Goal: Communication & Community: Answer question/provide support

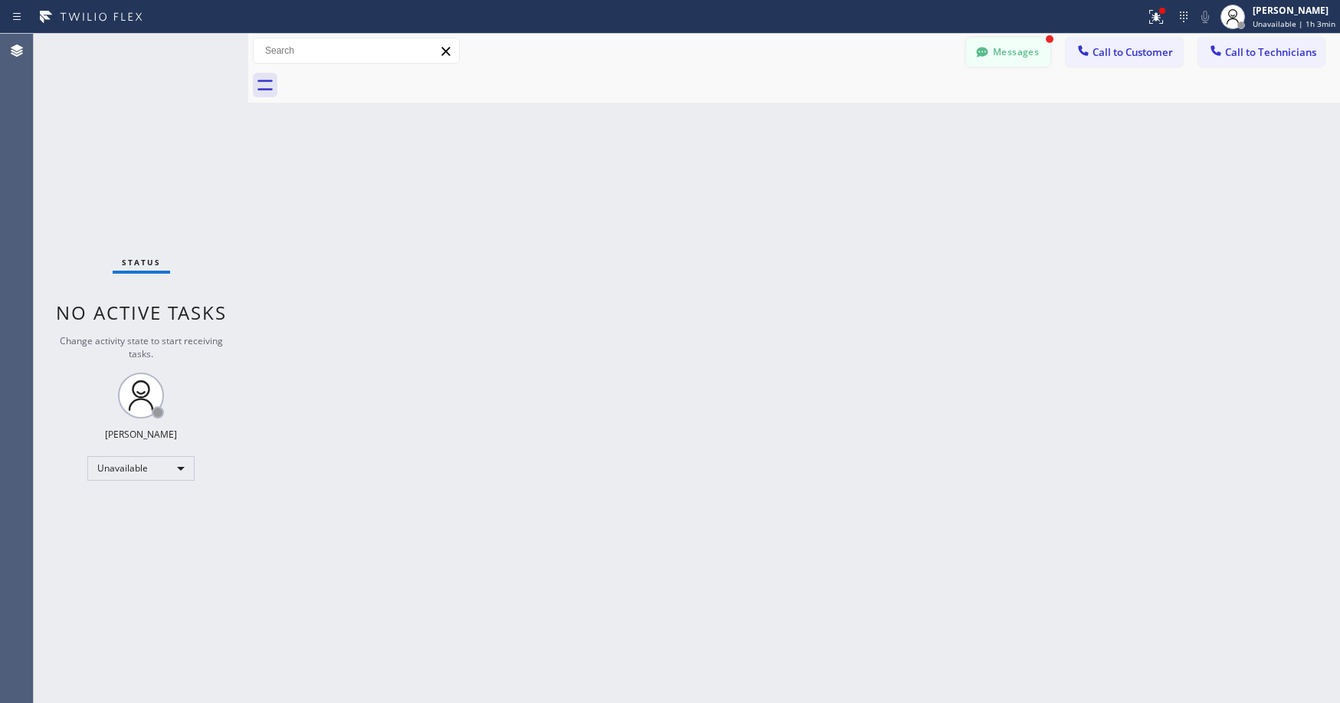
click at [995, 54] on button "Messages" at bounding box center [1008, 52] width 84 height 29
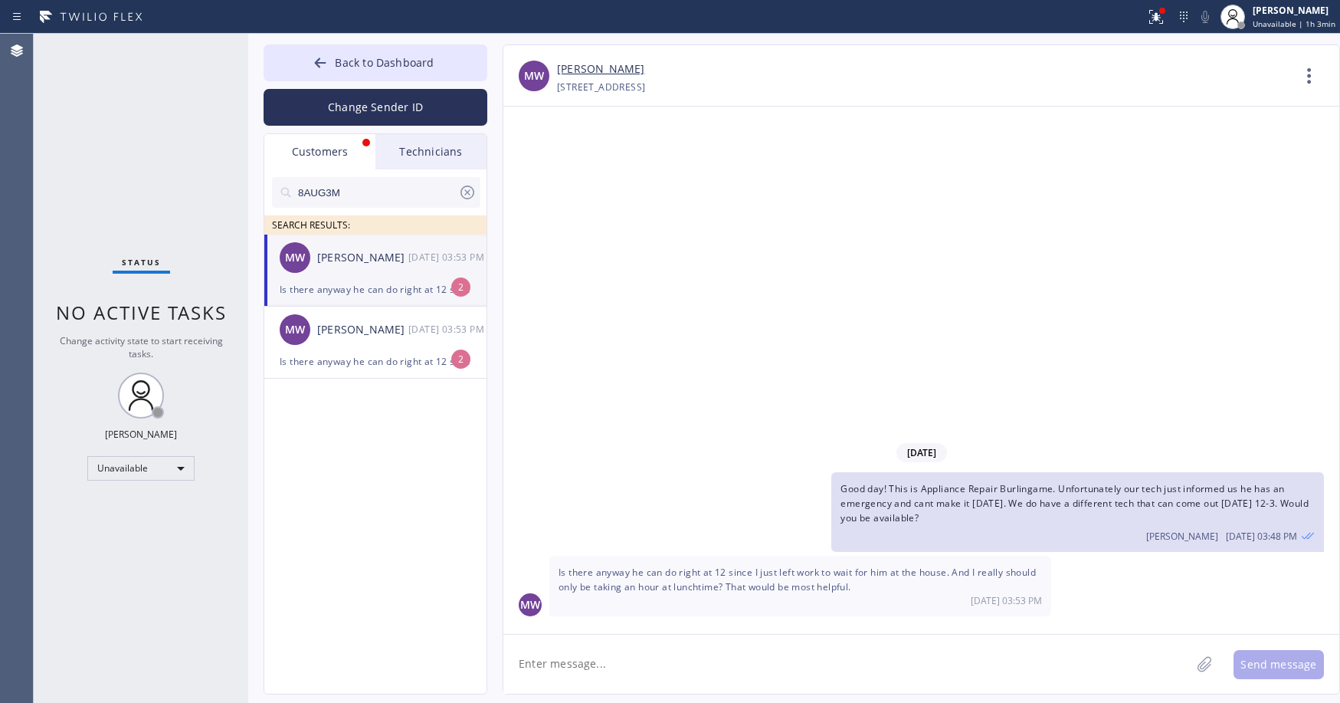
click at [353, 274] on div "MW [PERSON_NAME] [DATE] 03:53 PM" at bounding box center [376, 258] width 224 height 46
click at [614, 76] on link "[PERSON_NAME]" at bounding box center [600, 70] width 87 height 18
click at [120, 131] on div "Status No active tasks Change activity state to start receiving tasks. [PERSON_…" at bounding box center [141, 368] width 215 height 669
click at [392, 52] on button "Back to Dashboard" at bounding box center [376, 62] width 224 height 37
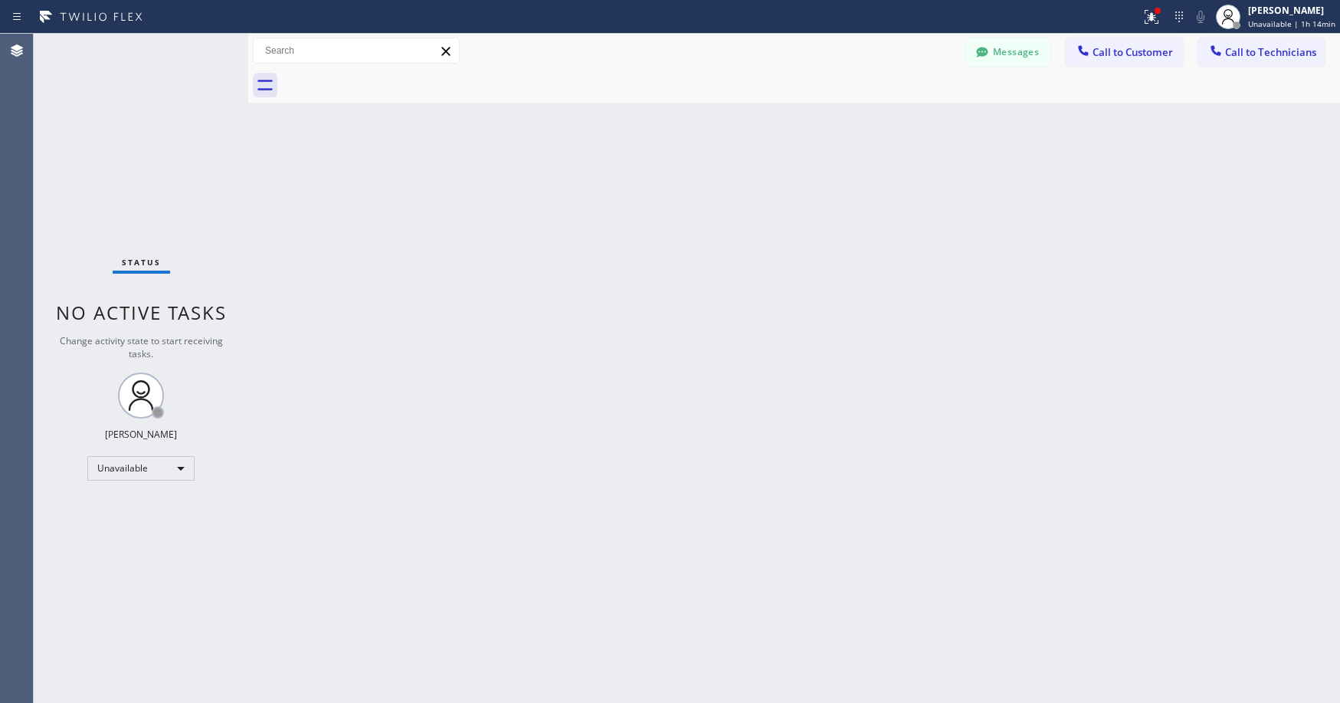
click at [165, 161] on div "Status No active tasks Change activity state to start receiving tasks. [PERSON_…" at bounding box center [141, 368] width 215 height 669
drag, startPoint x: 120, startPoint y: 117, endPoint x: 384, endPoint y: 221, distance: 283.2
click at [124, 128] on div "Status No active tasks Change activity state to start receiving tasks. [PERSON_…" at bounding box center [141, 368] width 215 height 669
click at [130, 146] on div "Status No active tasks Change activity state to start receiving tasks. [PERSON_…" at bounding box center [141, 368] width 215 height 669
drag, startPoint x: 100, startPoint y: 116, endPoint x: 92, endPoint y: 161, distance: 46.0
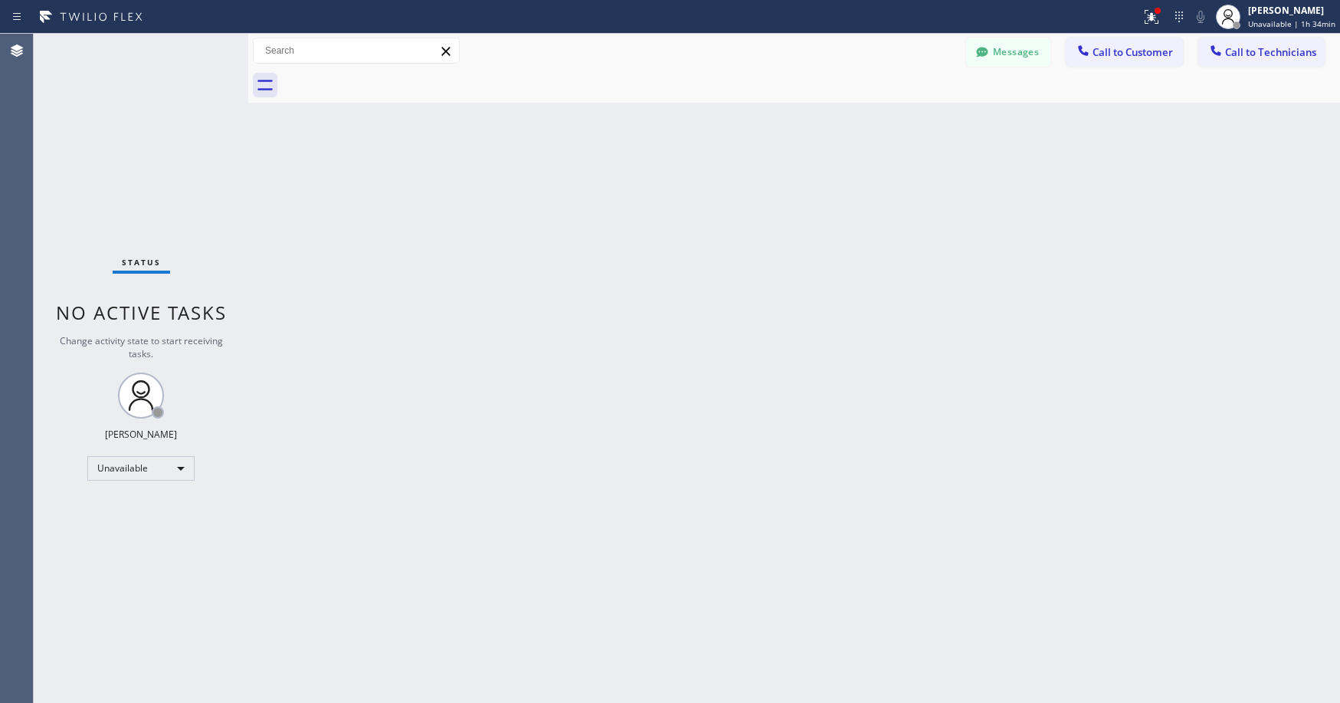
click at [96, 140] on div "Status No active tasks Change activity state to start receiving tasks. [PERSON_…" at bounding box center [141, 368] width 215 height 669
click at [156, 157] on div "Status No active tasks Change activity state to start receiving tasks. [PERSON_…" at bounding box center [141, 368] width 215 height 669
click at [1008, 55] on button "Messages" at bounding box center [1008, 52] width 84 height 29
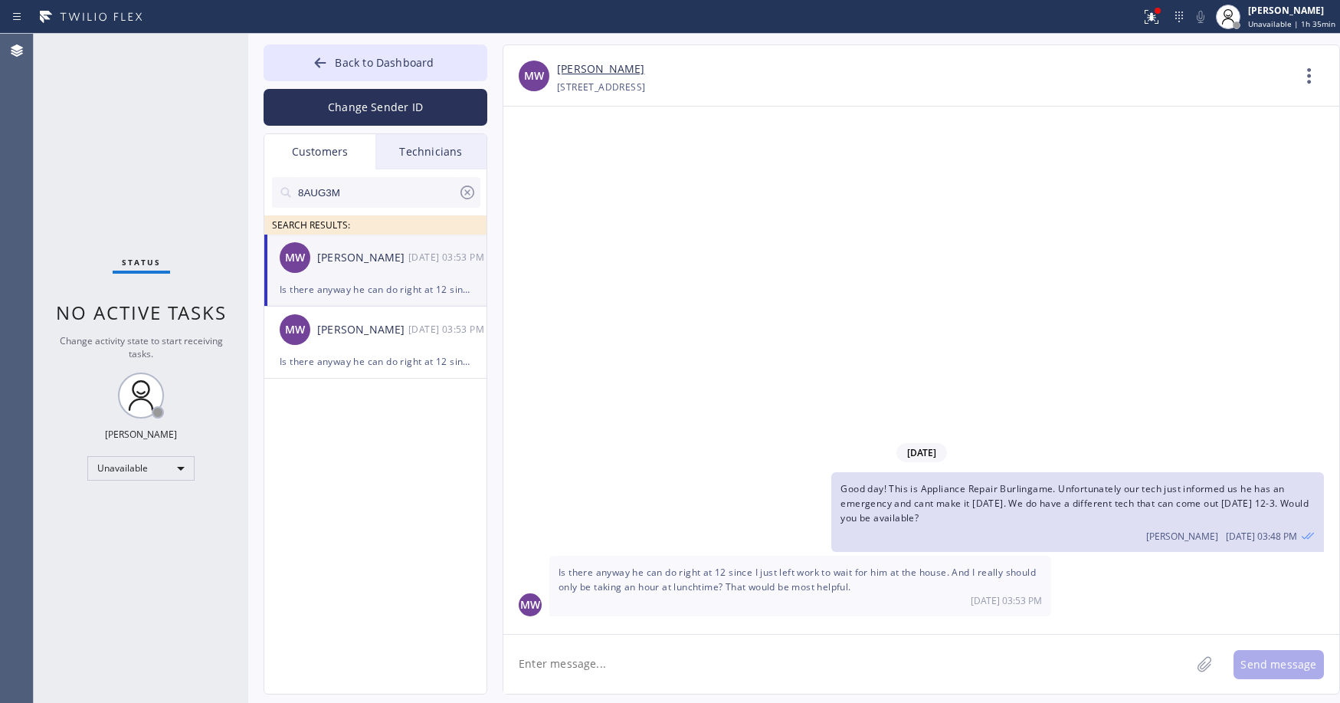
click at [617, 660] on textarea at bounding box center [846, 664] width 687 height 59
type textarea "Tech said he will try to make it at 12pm sharp. We can inform you at 11am [DATE…"
click at [1282, 658] on button "Send message" at bounding box center [1279, 664] width 90 height 29
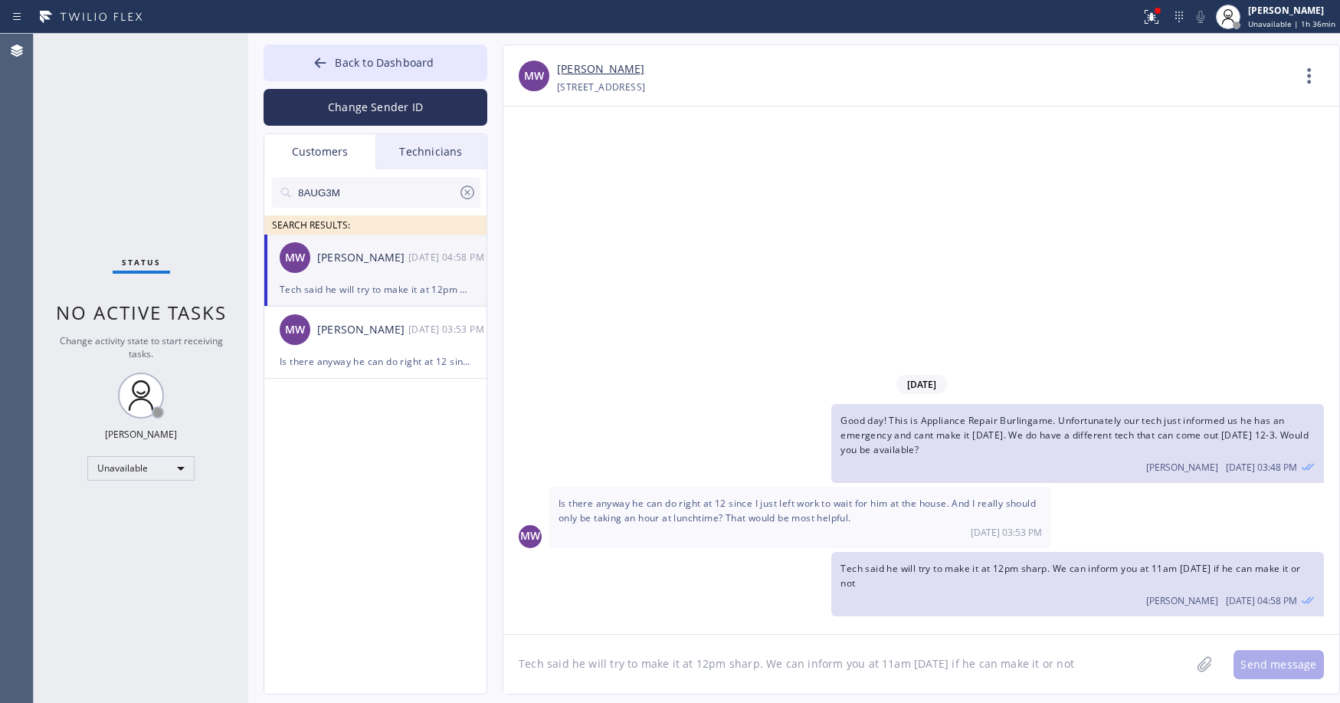
click at [611, 71] on link "[PERSON_NAME]" at bounding box center [600, 70] width 87 height 18
click at [108, 75] on div "Status No active tasks Change activity state to start receiving tasks. [PERSON_…" at bounding box center [141, 368] width 215 height 669
click at [367, 58] on span "Back to Dashboard" at bounding box center [384, 62] width 99 height 15
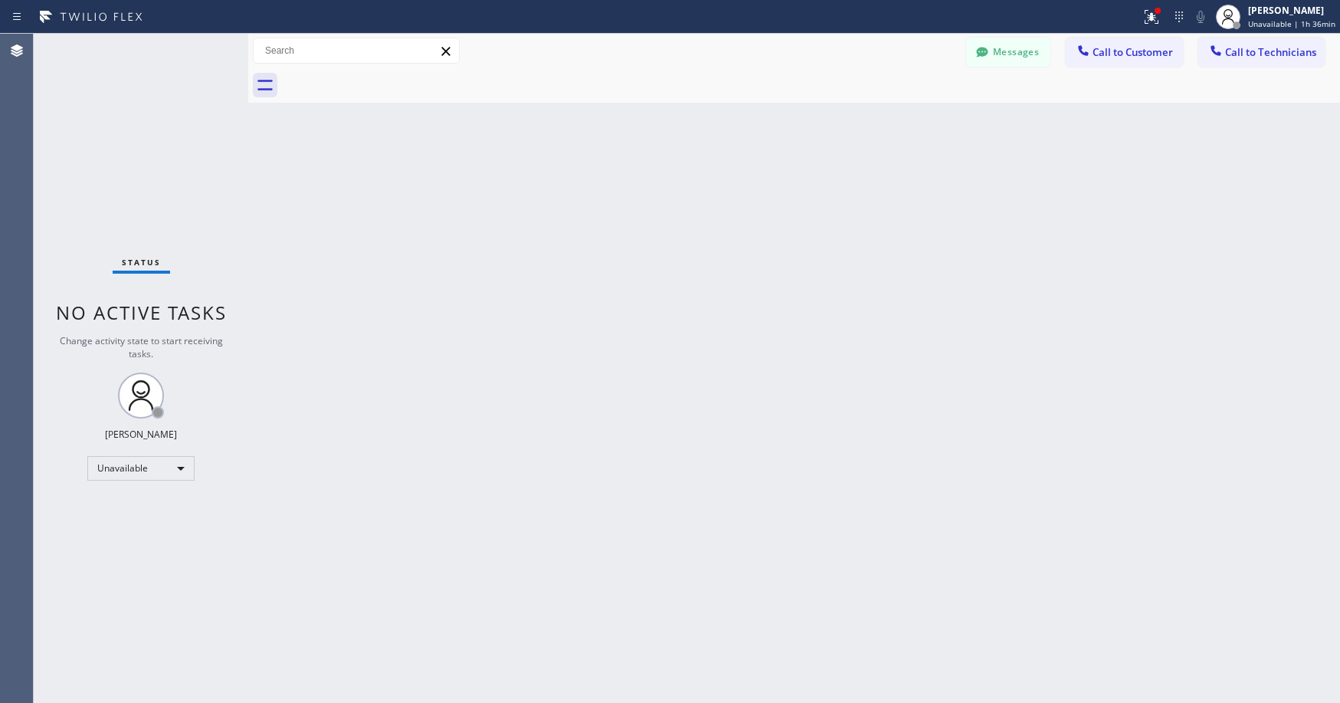
drag, startPoint x: 103, startPoint y: 132, endPoint x: 336, endPoint y: 0, distance: 267.0
click at [105, 131] on div "Status No active tasks Change activity state to start receiving tasks. [PERSON_…" at bounding box center [141, 368] width 215 height 669
drag, startPoint x: 140, startPoint y: 159, endPoint x: 513, endPoint y: 123, distance: 374.1
click at [143, 159] on div "Status No active tasks Change activity state to start receiving tasks. [PERSON_…" at bounding box center [141, 368] width 215 height 669
click at [1001, 44] on button "Messages" at bounding box center [1008, 52] width 84 height 29
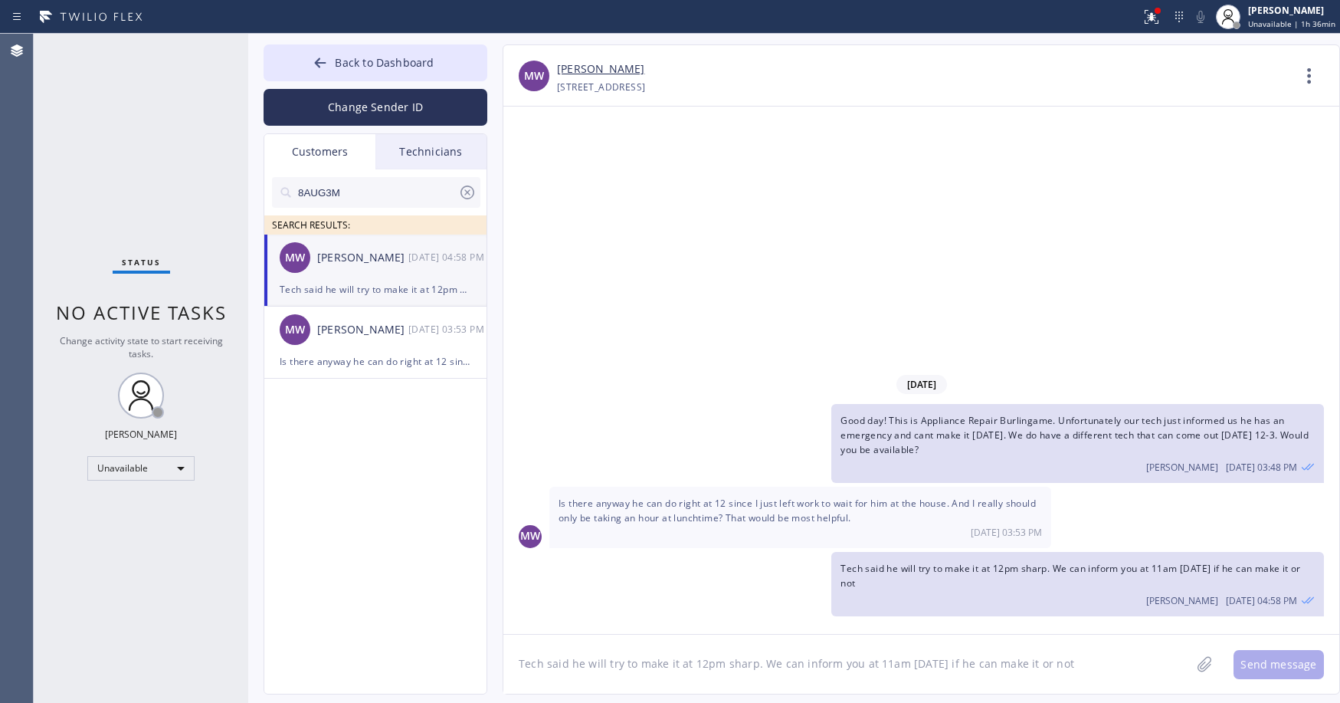
click at [685, 664] on textarea "Tech said he will try to make it at 12pm sharp. We can inform you at 11am [DATE…" at bounding box center [846, 664] width 687 height 59
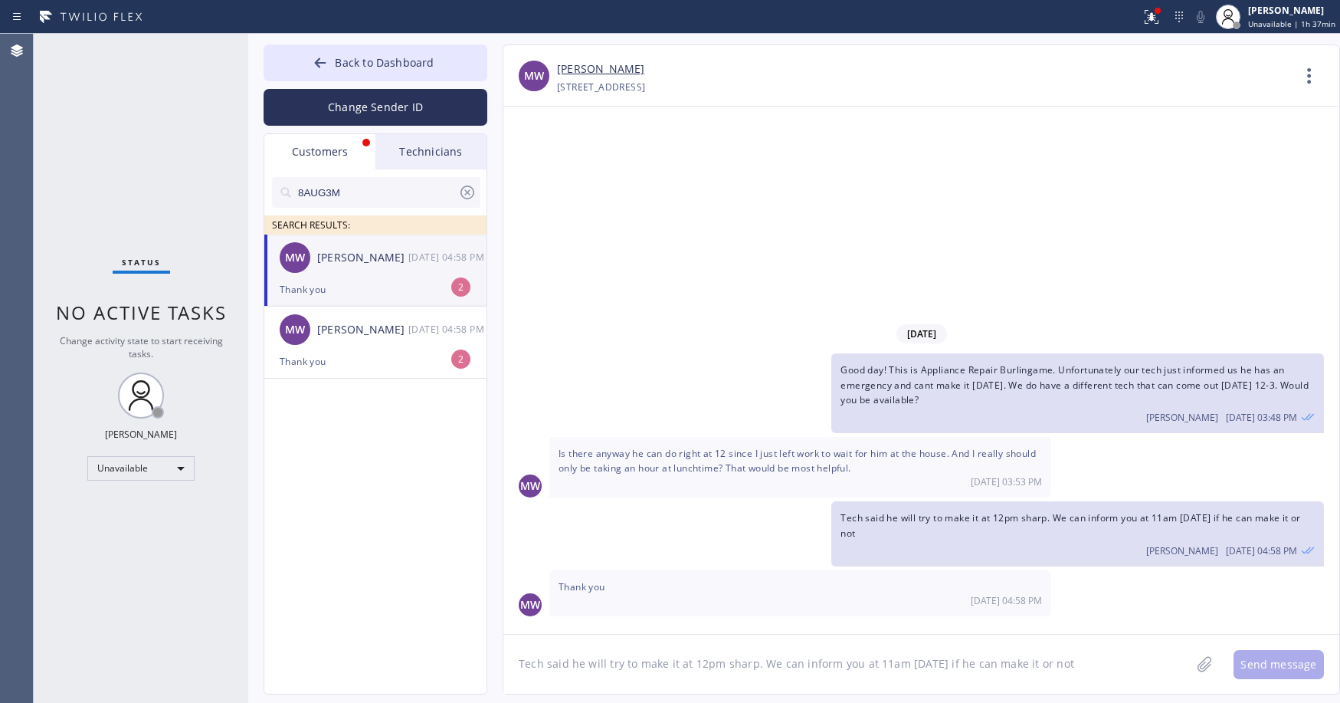
click at [100, 112] on div "Status No active tasks Change activity state to start receiving tasks. [PERSON_…" at bounding box center [141, 368] width 215 height 669
click at [376, 284] on div "Thank you" at bounding box center [376, 289] width 192 height 18
drag, startPoint x: 122, startPoint y: 76, endPoint x: 257, endPoint y: 140, distance: 149.5
click at [122, 77] on div "Status No active tasks Change activity state to start receiving tasks. [PERSON_…" at bounding box center [141, 368] width 215 height 669
click at [389, 61] on span "Back to Dashboard" at bounding box center [384, 62] width 99 height 15
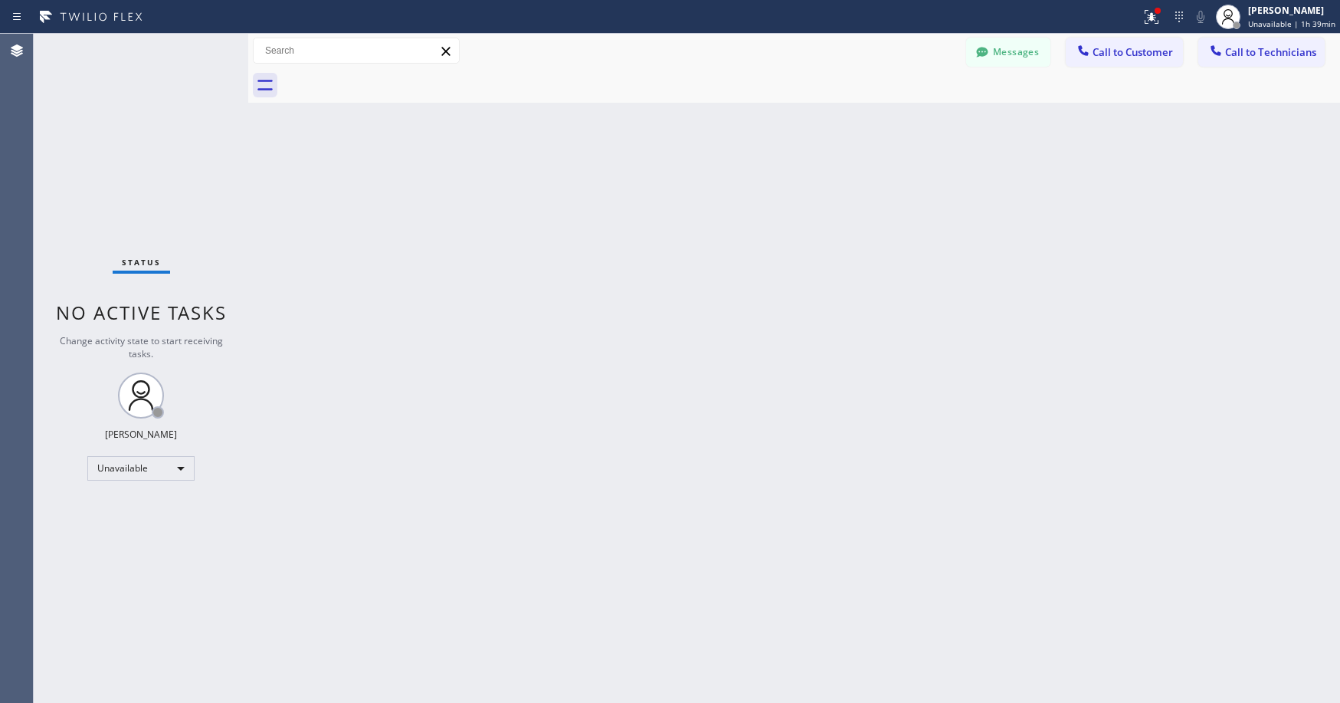
click at [177, 179] on div "Status No active tasks Change activity state to start receiving tasks. [PERSON_…" at bounding box center [141, 368] width 215 height 669
click at [123, 463] on div "Unavailable" at bounding box center [140, 468] width 107 height 25
drag, startPoint x: 125, startPoint y: 492, endPoint x: 382, endPoint y: 330, distance: 303.8
click at [125, 492] on li "Offline" at bounding box center [140, 489] width 104 height 18
click at [1296, 25] on span "Offline | 2s" at bounding box center [1281, 23] width 42 height 11
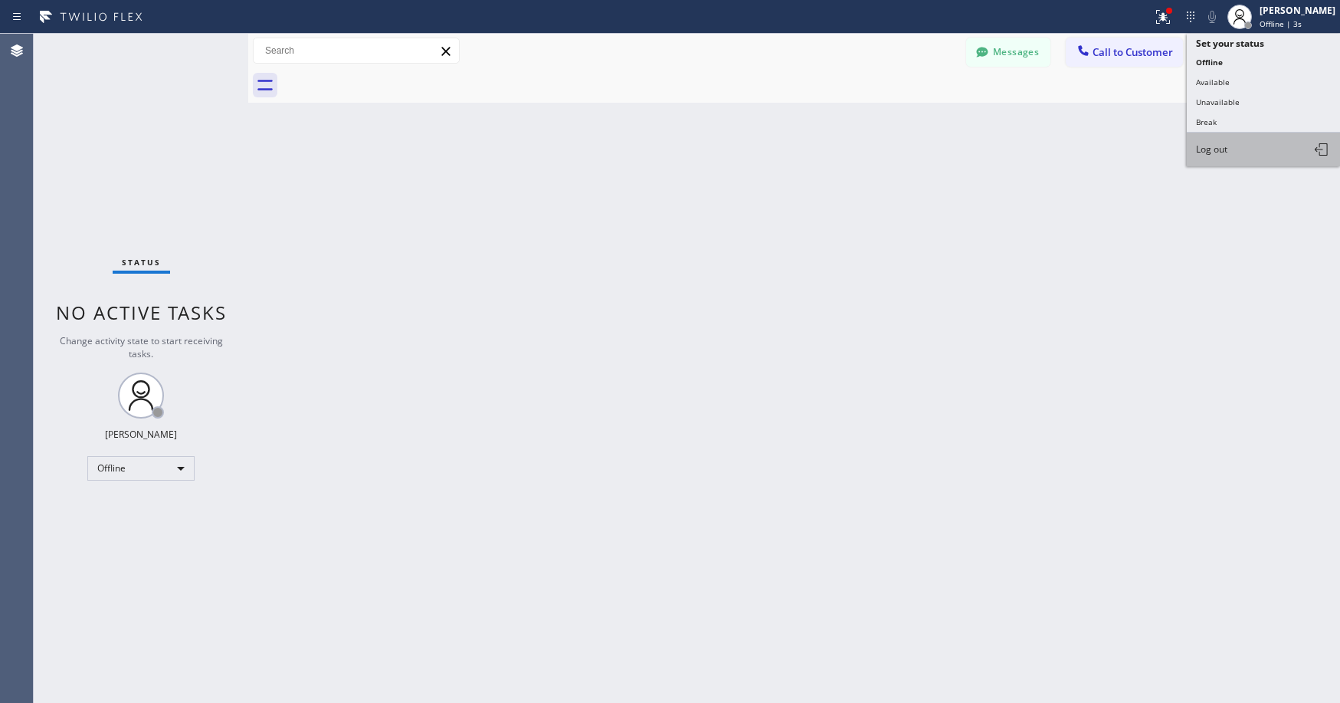
click at [1226, 153] on span "Log out" at bounding box center [1211, 149] width 31 height 13
